Goal: Task Accomplishment & Management: Use online tool/utility

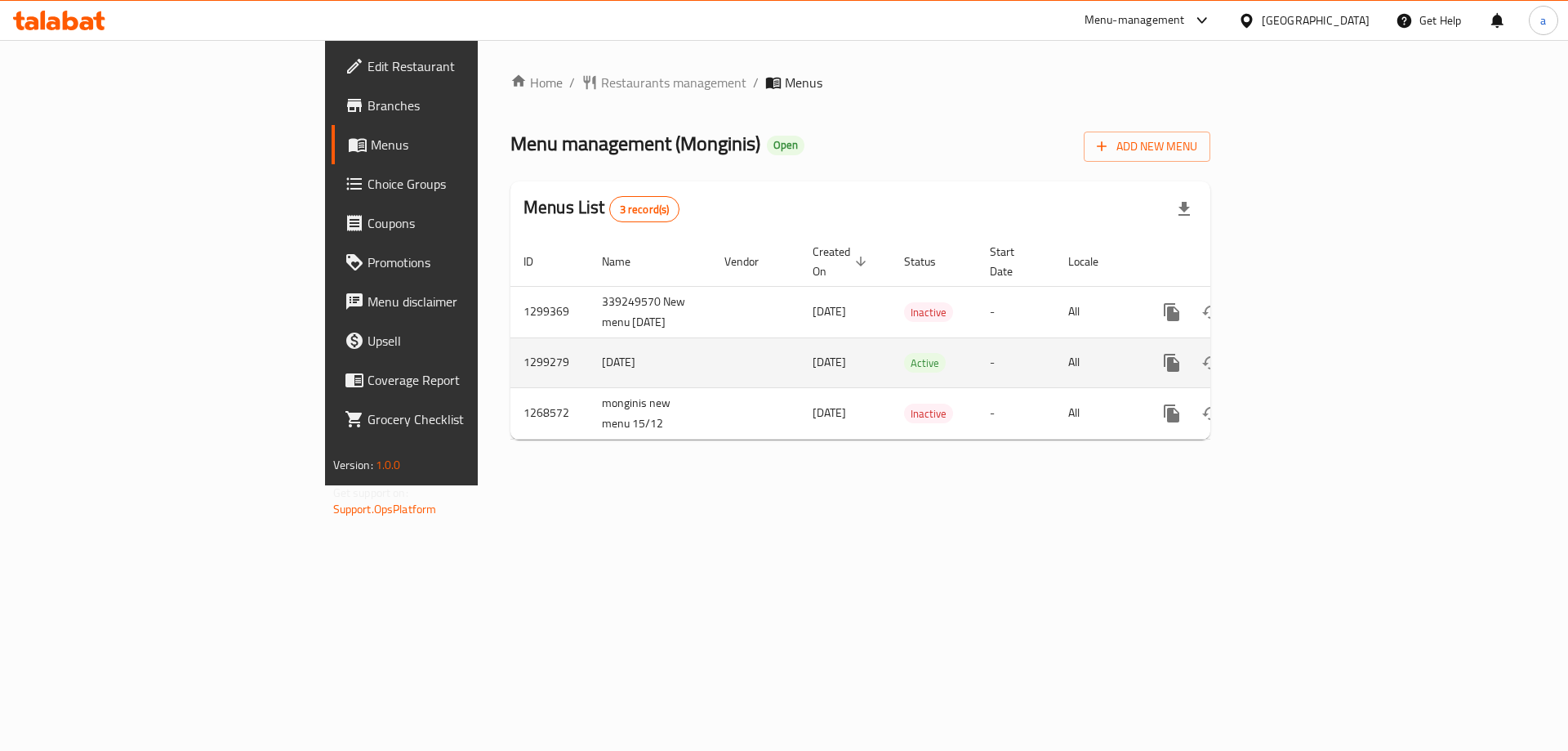
click at [1297, 356] on icon "enhanced table" at bounding box center [1289, 363] width 15 height 15
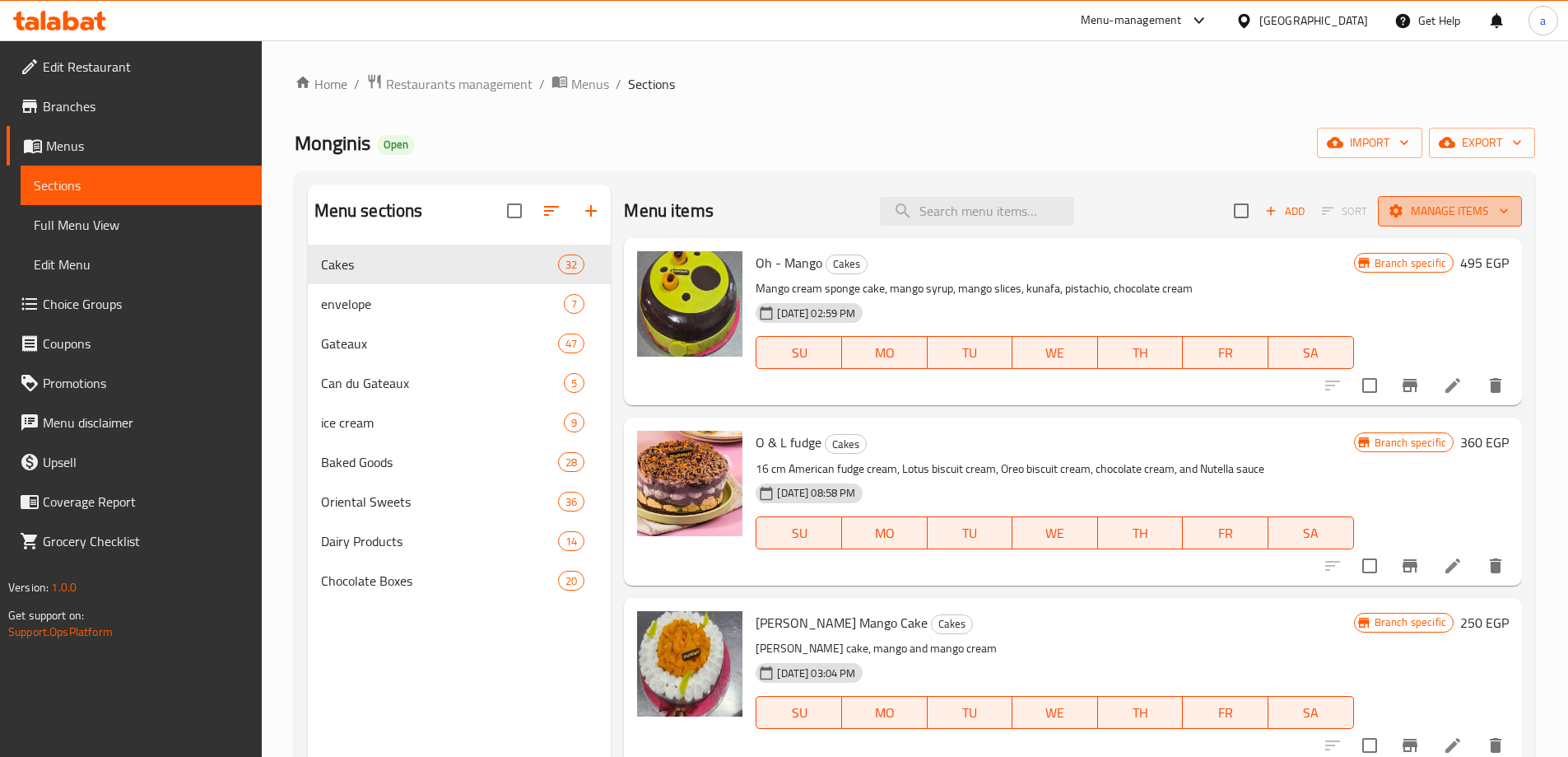
click at [1470, 216] on span "Manage items" at bounding box center [1450, 211] width 117 height 21
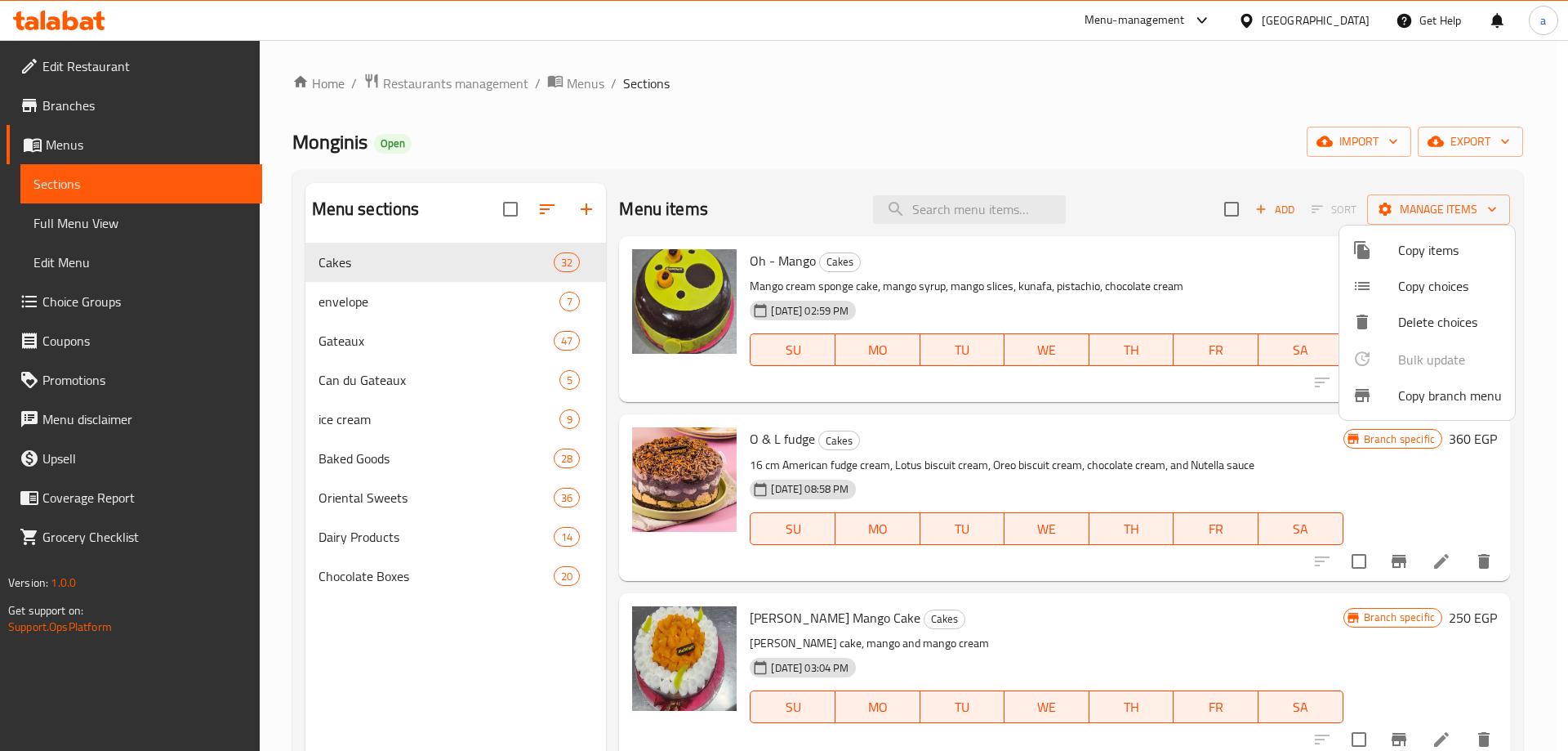
click at [1371, 398] on icon at bounding box center [1362, 395] width 20 height 20
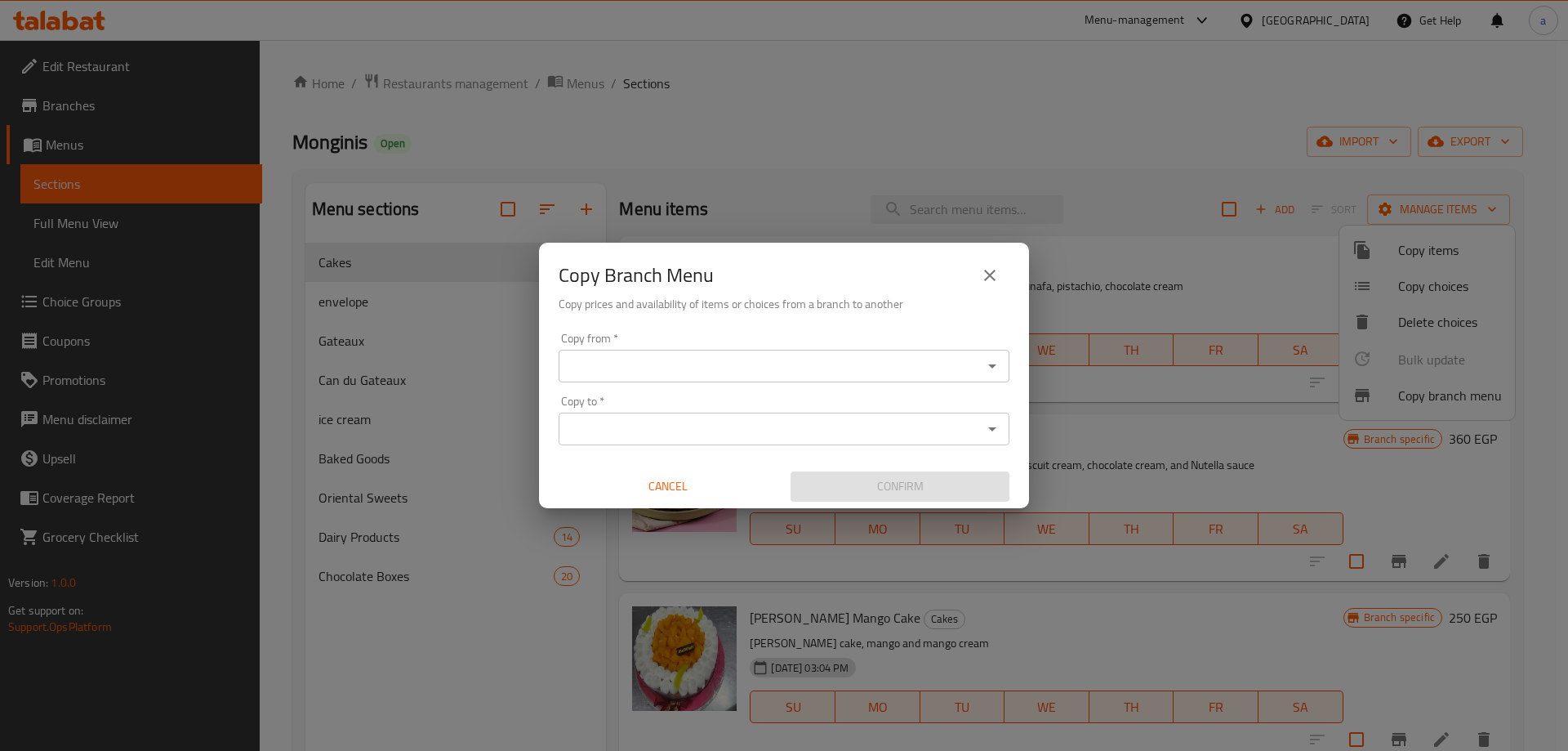
click at [772, 363] on input "Copy from   *" at bounding box center [770, 366] width 414 height 22
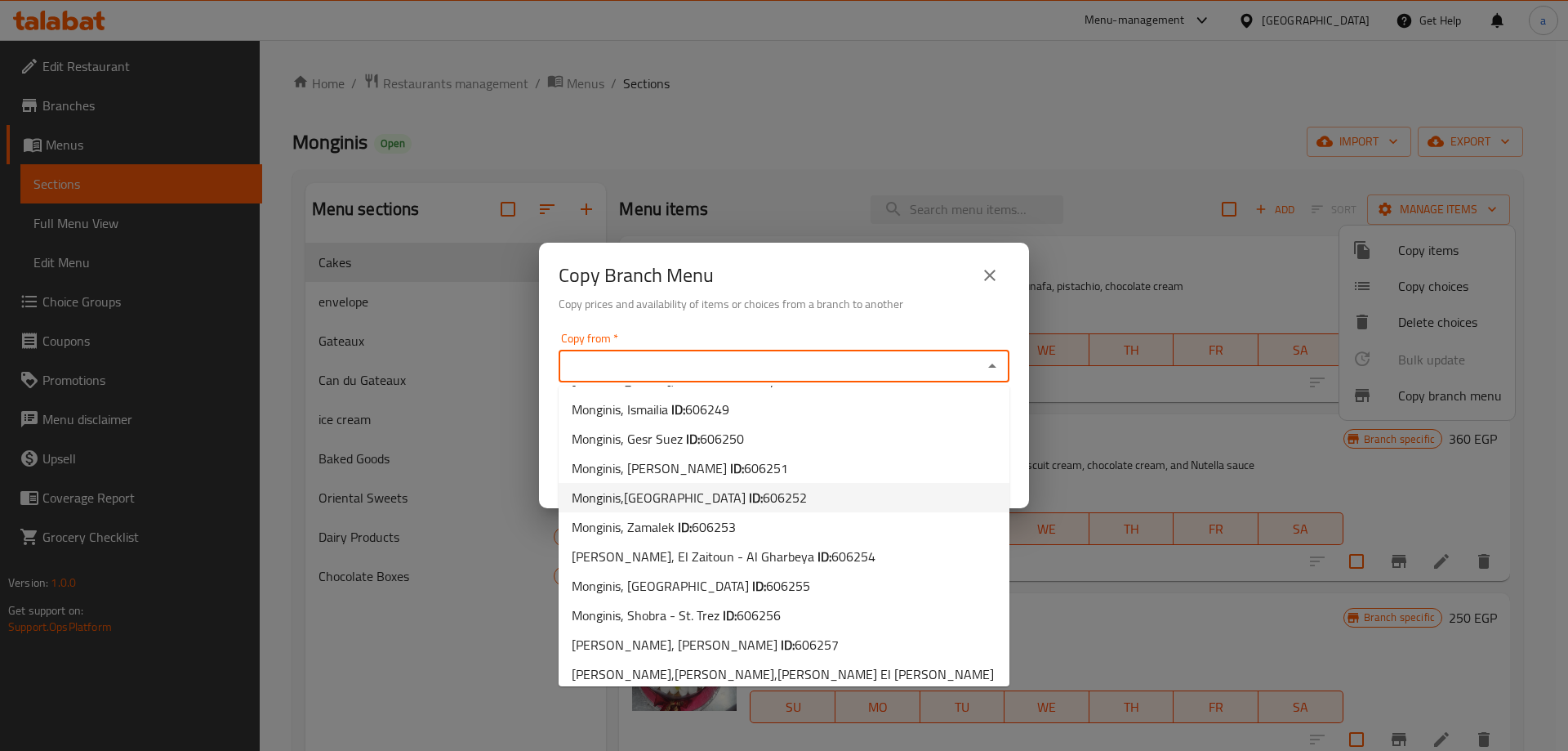
scroll to position [980, 0]
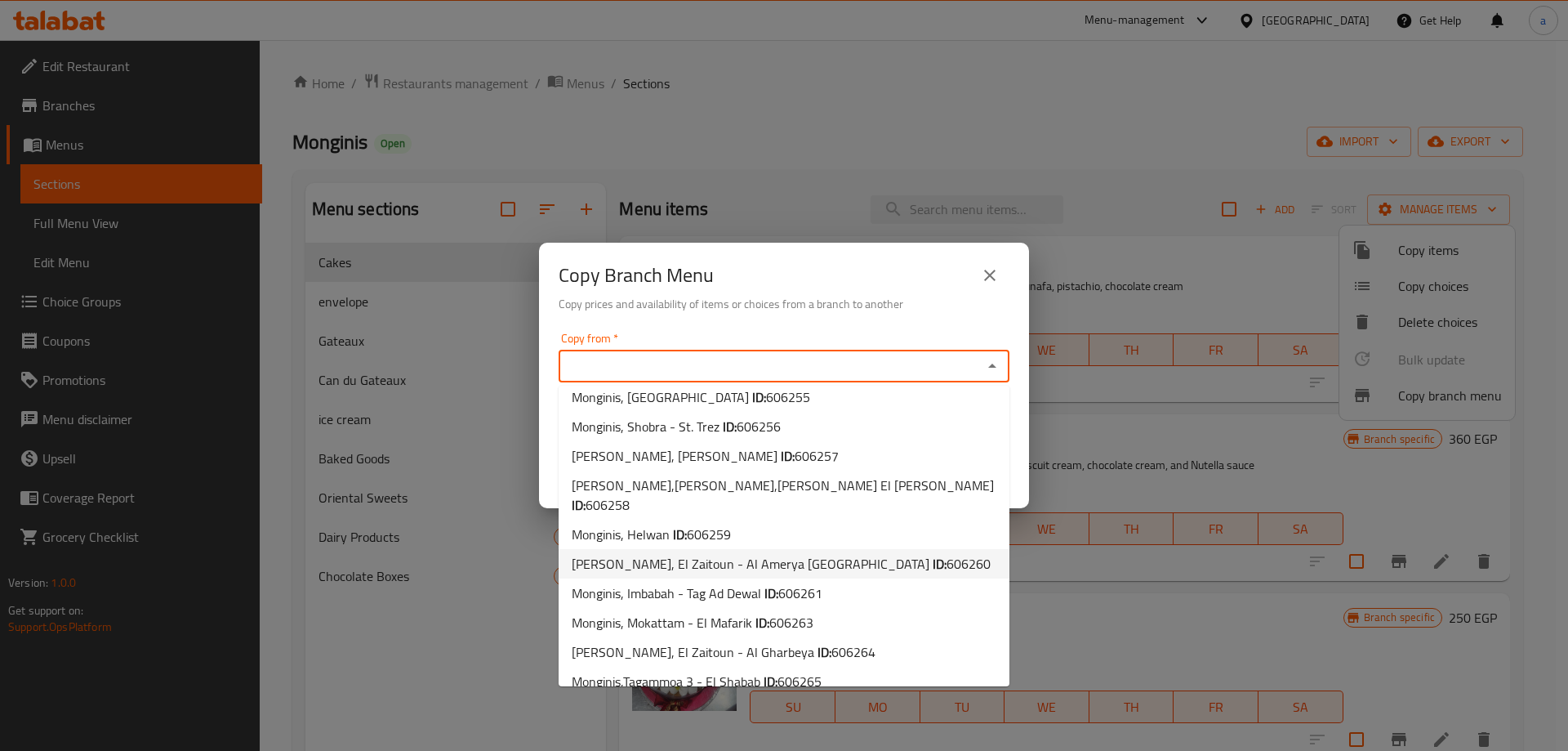
click at [895, 549] on li "[PERSON_NAME], El Zaitoun - Al Amerya El Shamalya ID: 606260" at bounding box center [784, 563] width 451 height 29
type input "[PERSON_NAME], El Zaitoun - Al Amerya [GEOGRAPHIC_DATA]"
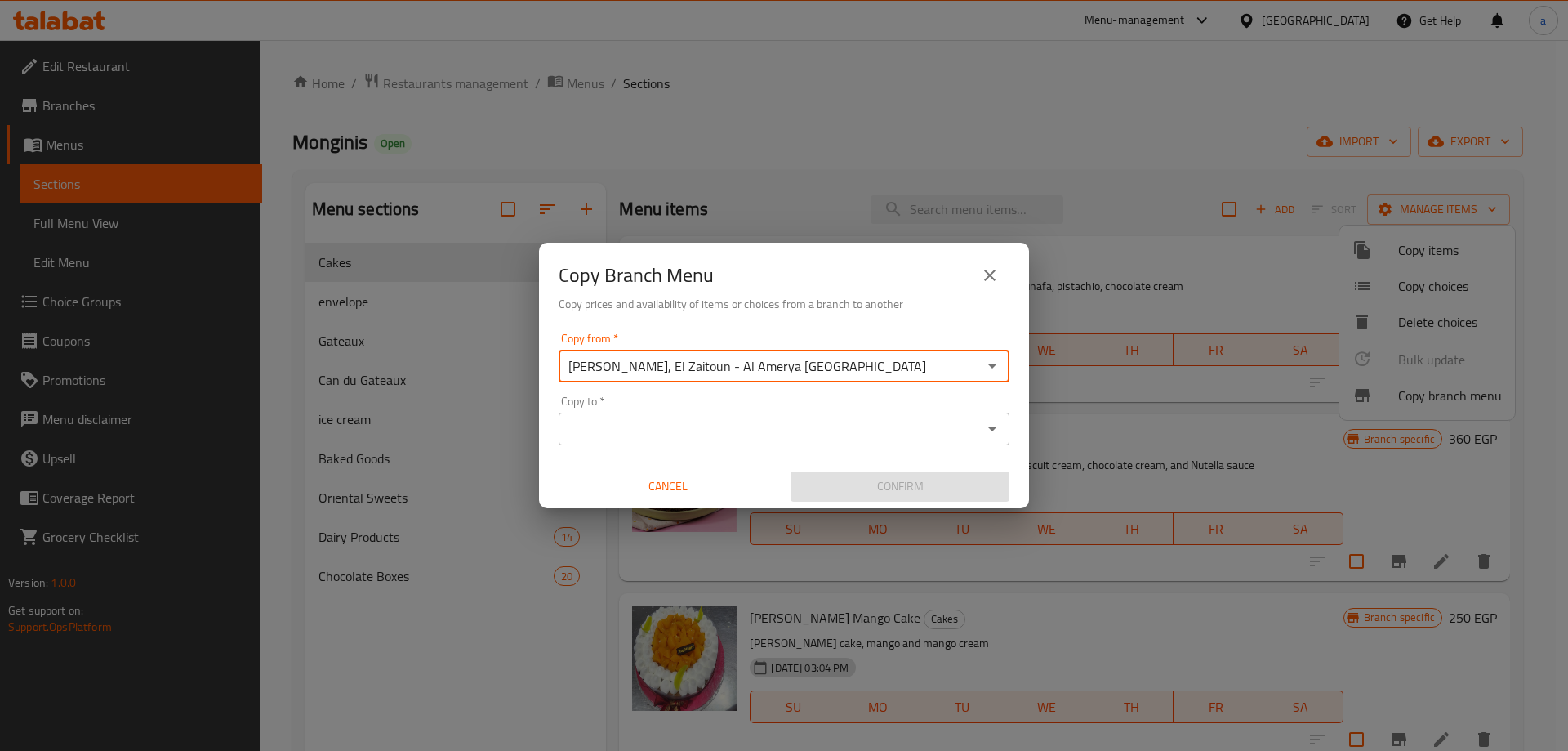
click at [811, 425] on input "Copy to   *" at bounding box center [770, 428] width 414 height 22
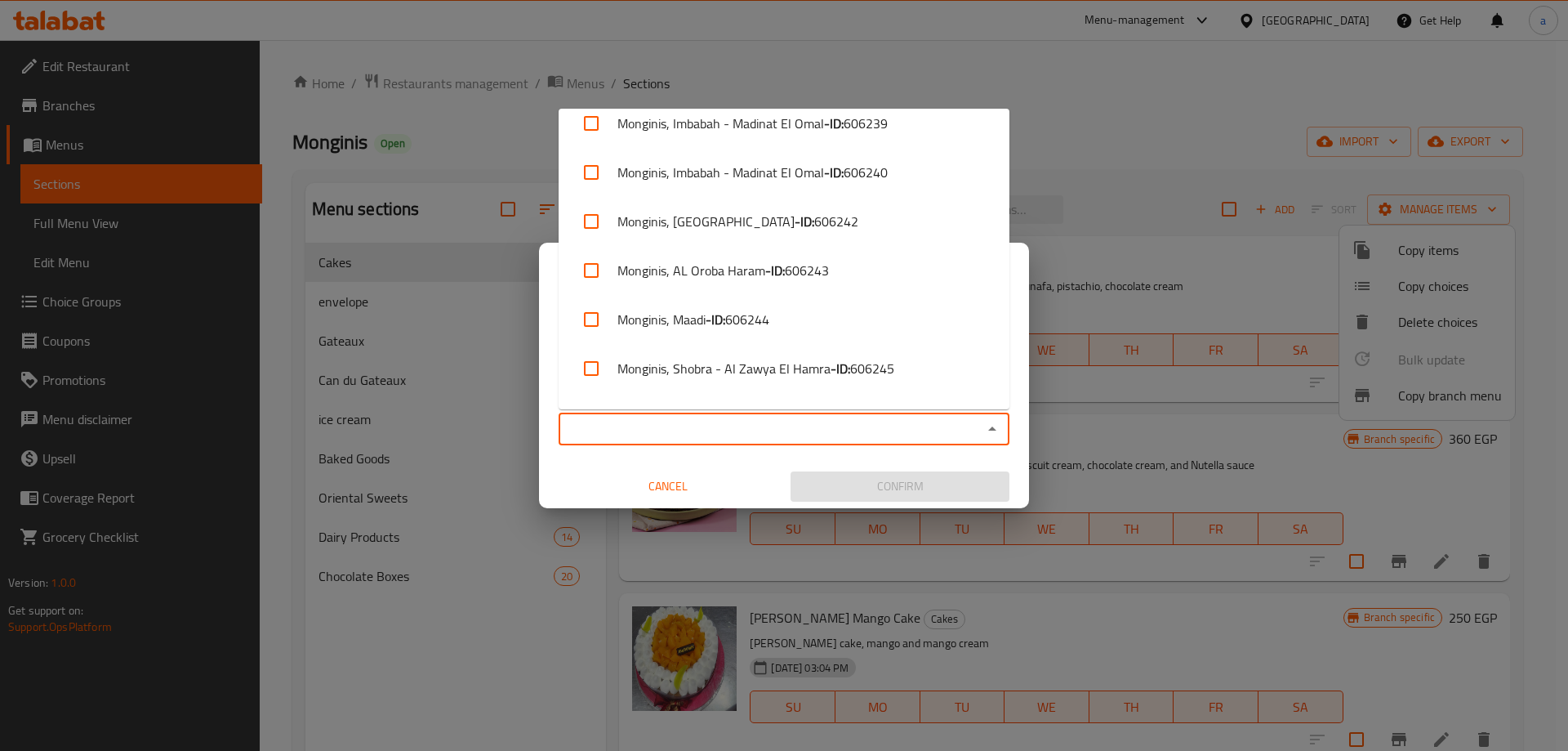
scroll to position [1389, 0]
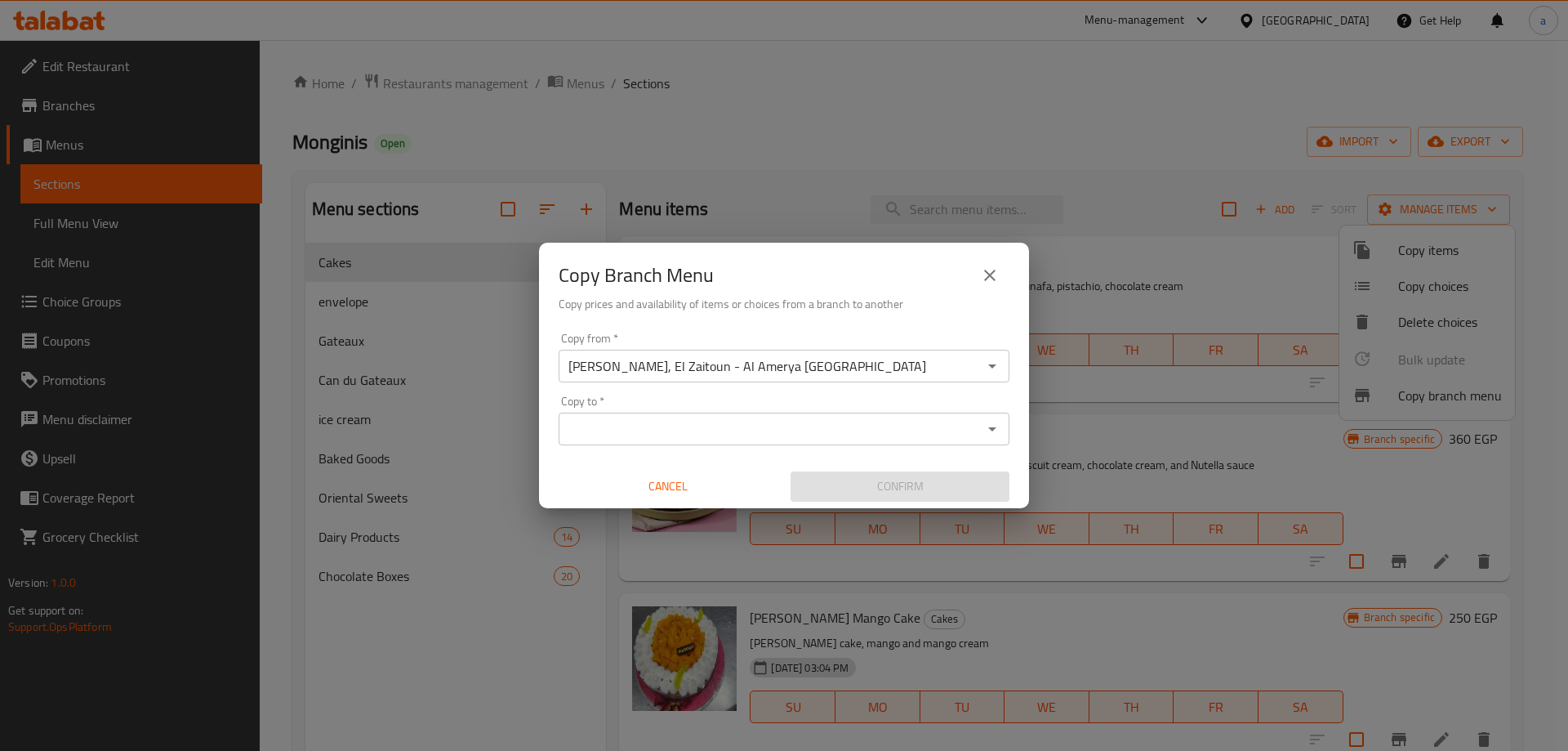
click at [796, 434] on input "Copy to   *" at bounding box center [770, 428] width 414 height 22
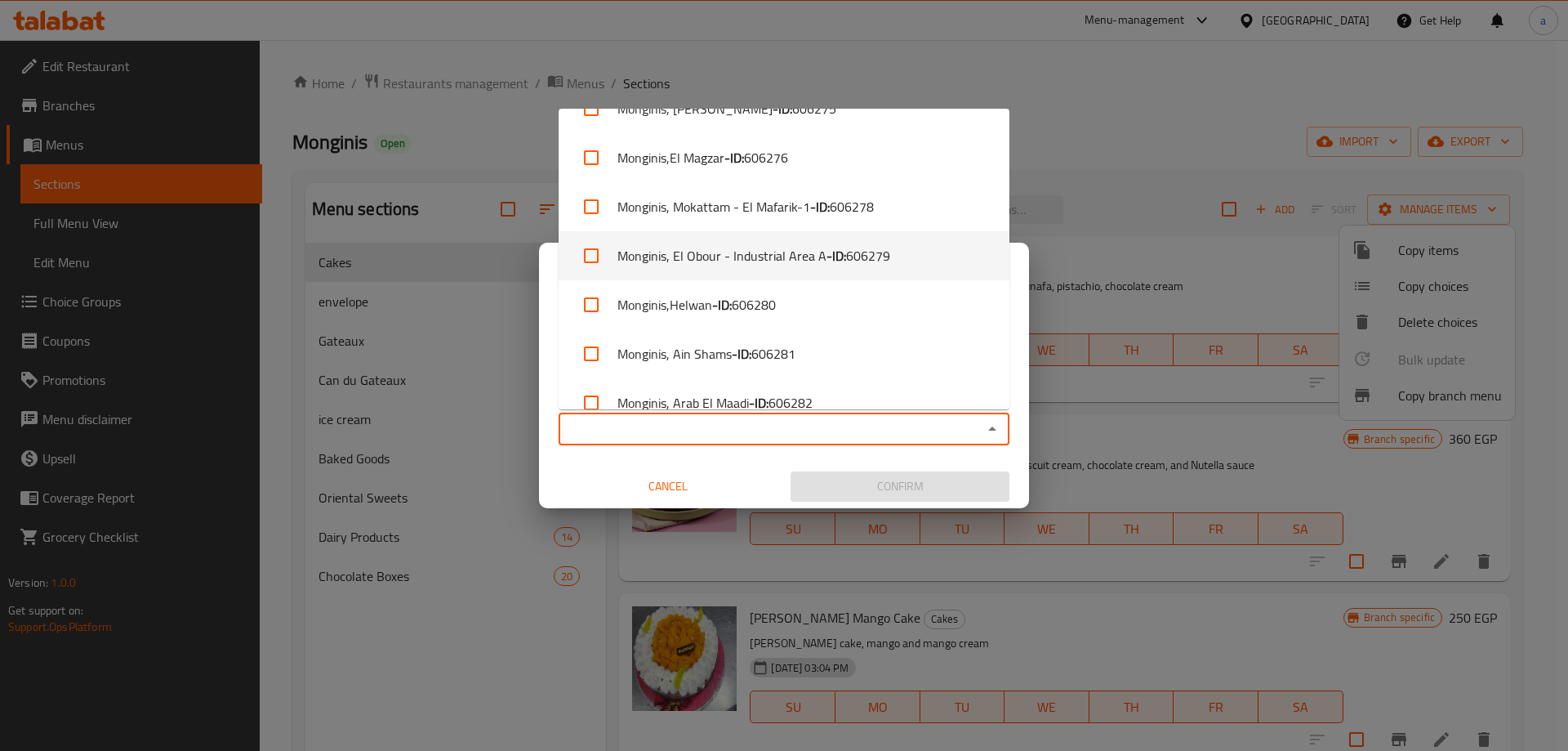
scroll to position [2425, 0]
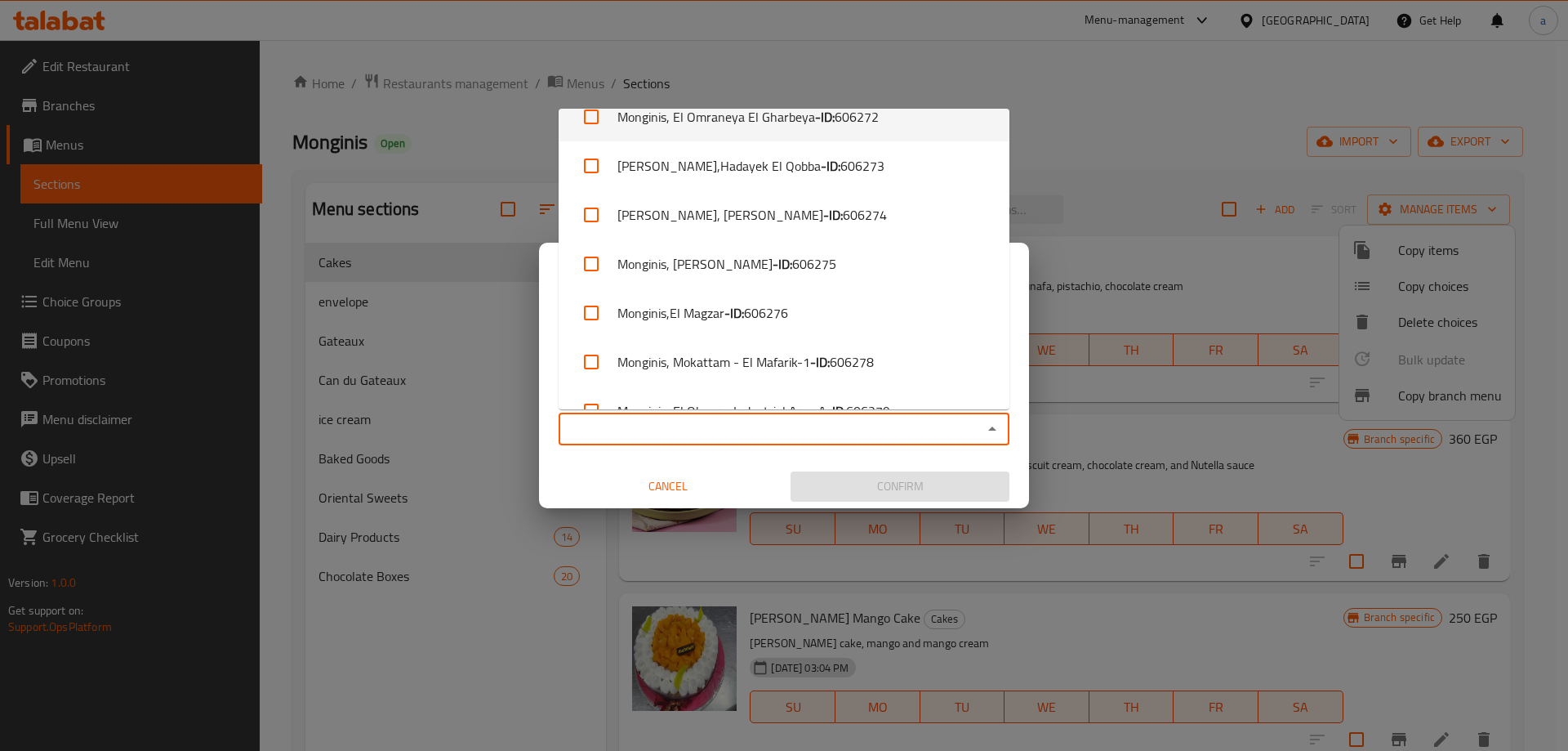
click at [899, 117] on li "Monginis, El Omraneya El Gharbeya - ID: 606272" at bounding box center [784, 117] width 451 height 49
checkbox input "true"
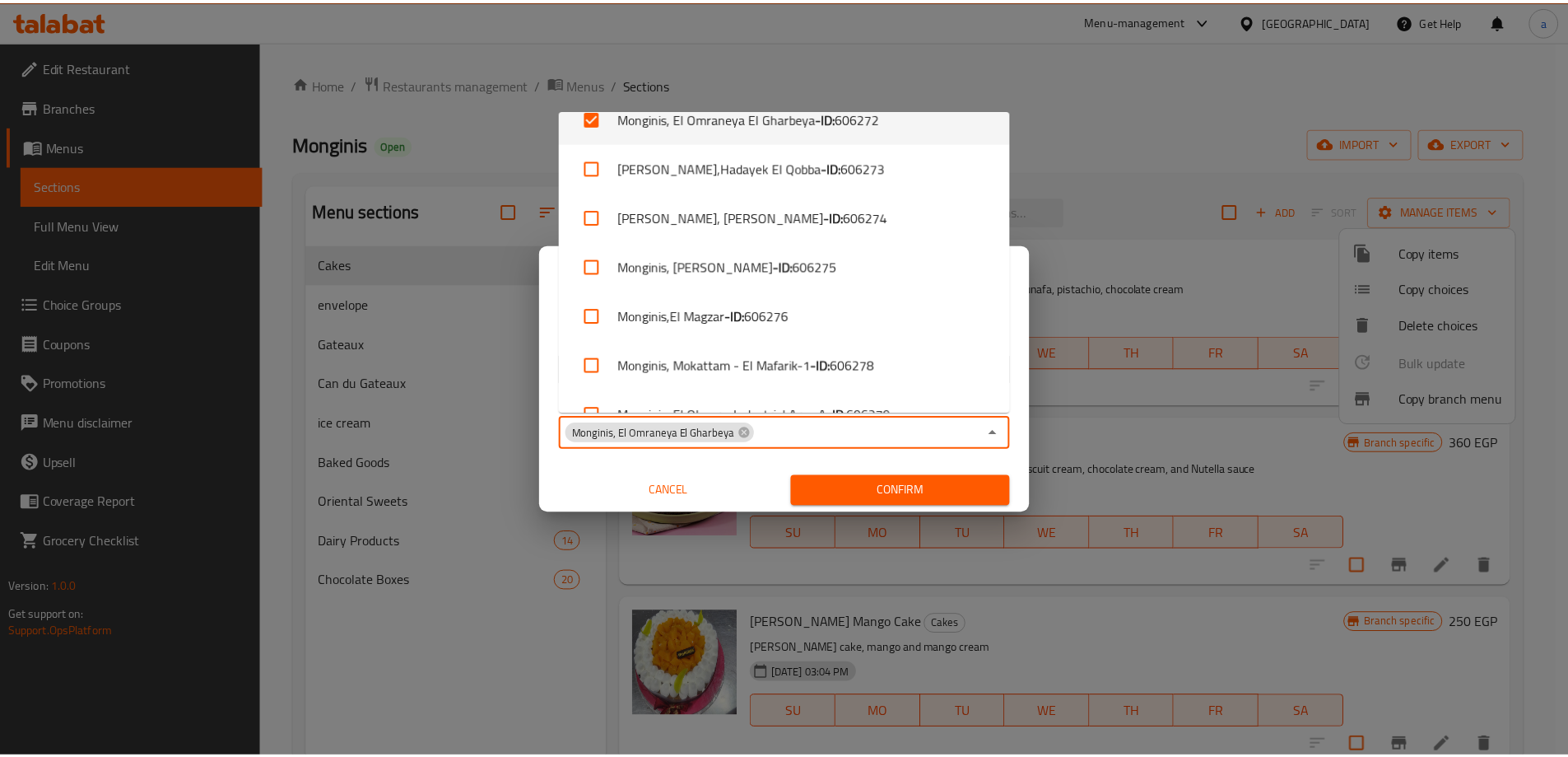
scroll to position [2430, 0]
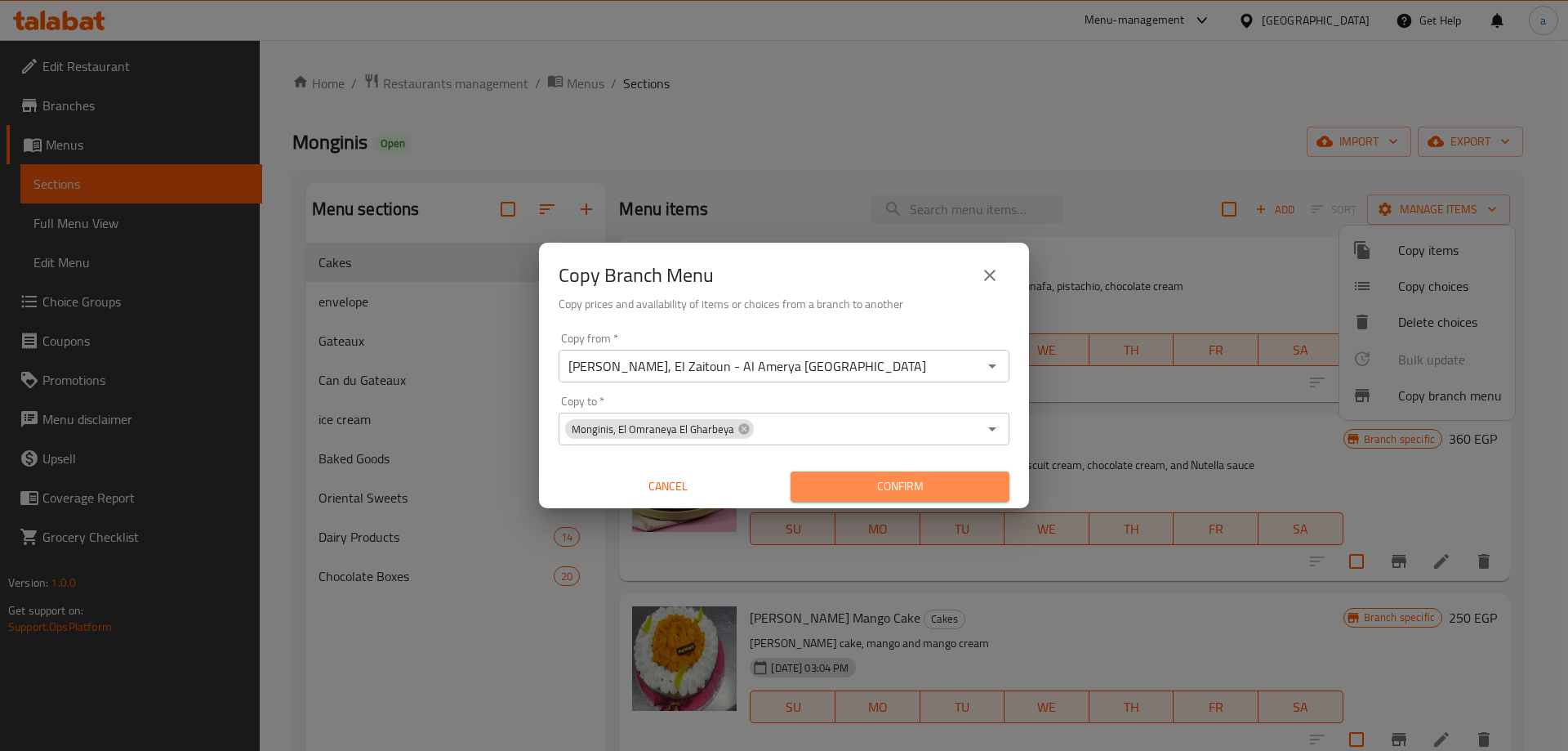
click at [899, 480] on span "Confirm" at bounding box center [900, 486] width 193 height 21
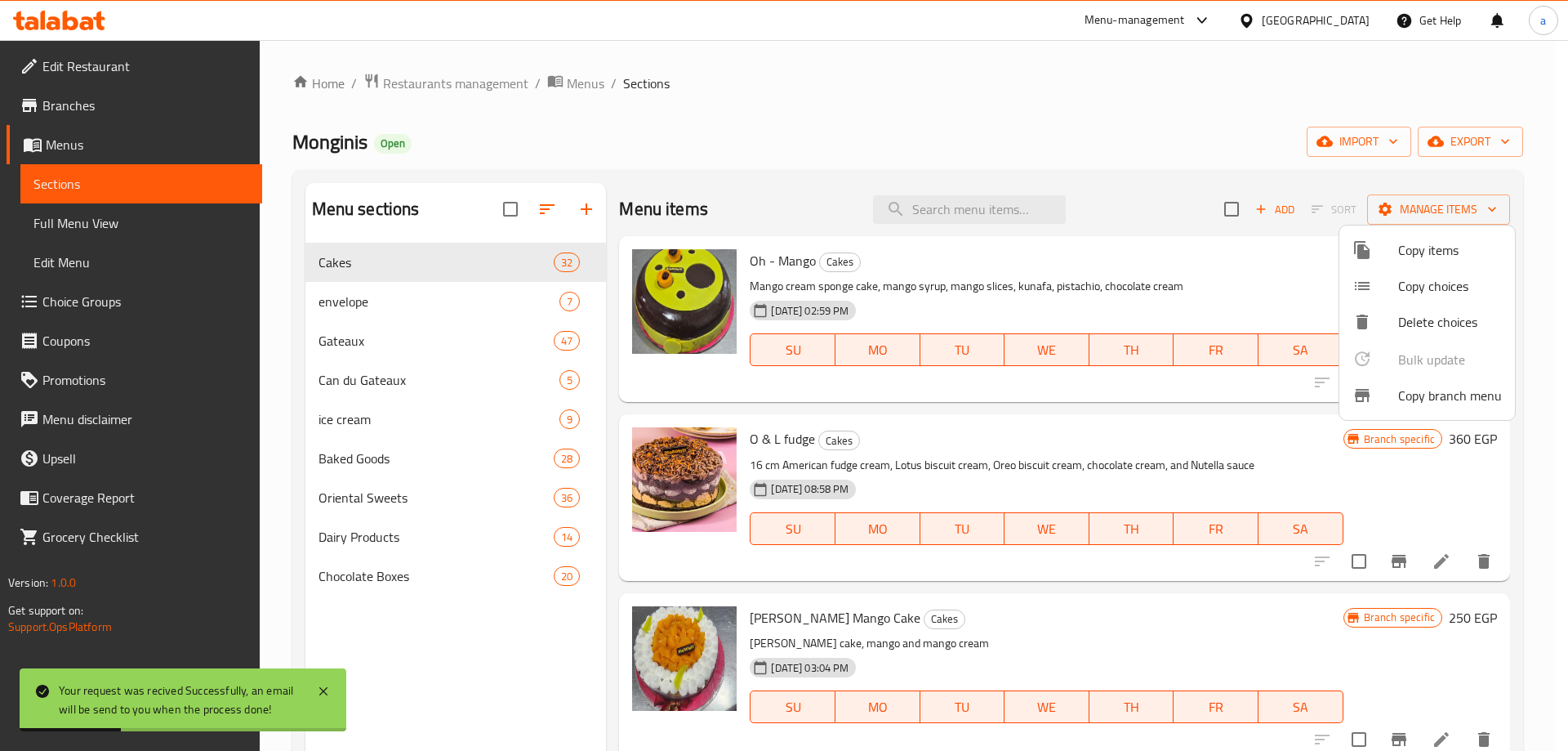
click at [92, 112] on div at bounding box center [784, 376] width 1568 height 751
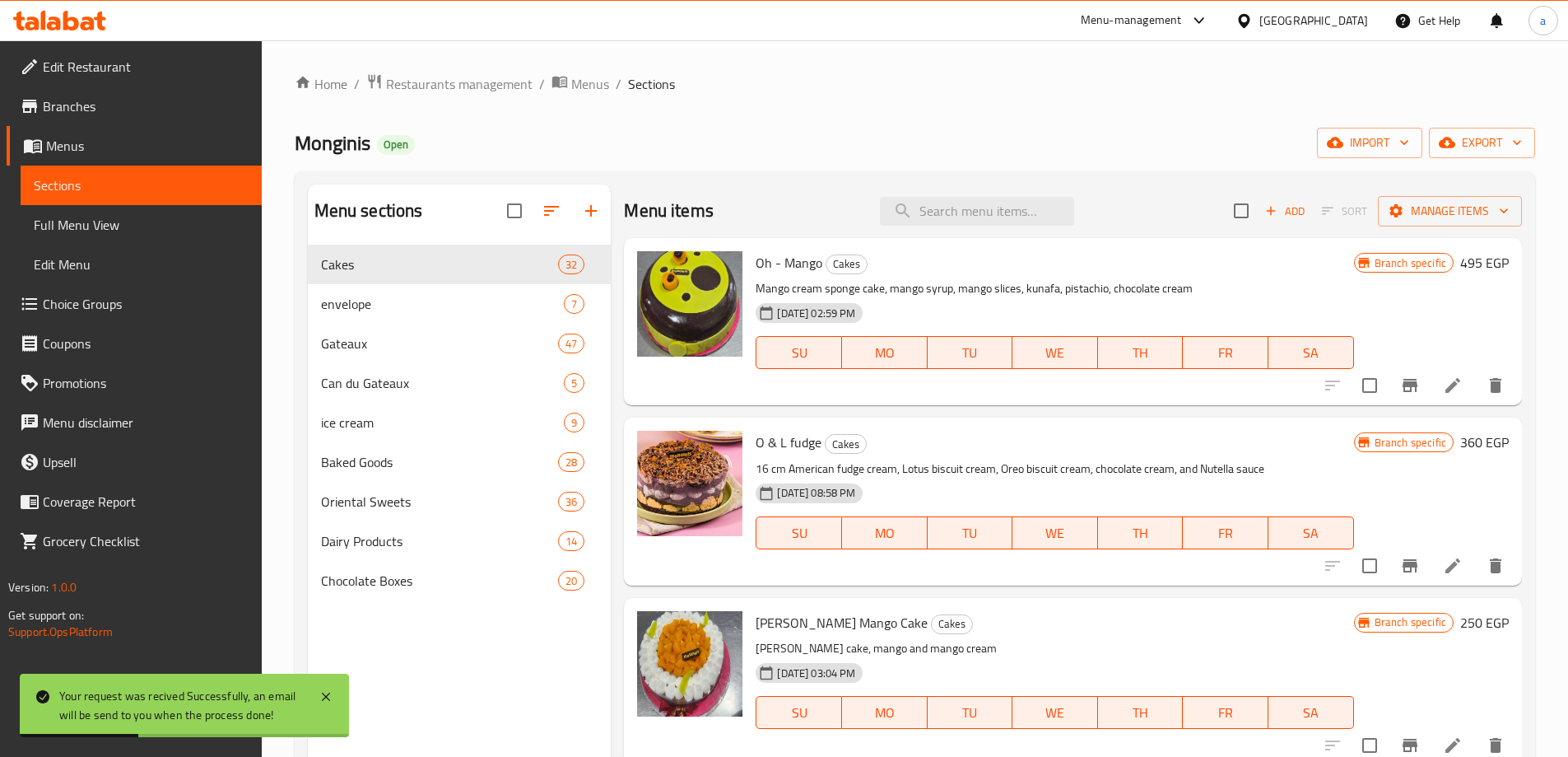
click at [93, 112] on span "Branches" at bounding box center [145, 107] width 206 height 20
